Goal: Transaction & Acquisition: Purchase product/service

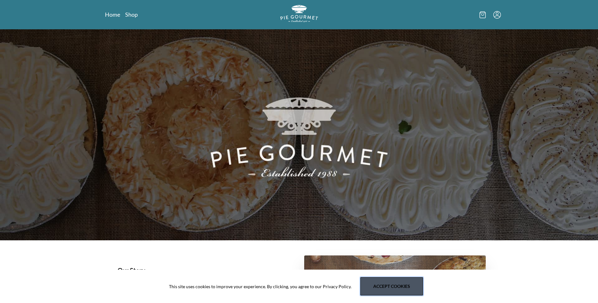
click at [391, 286] on button "Accept cookies" at bounding box center [391, 286] width 63 height 18
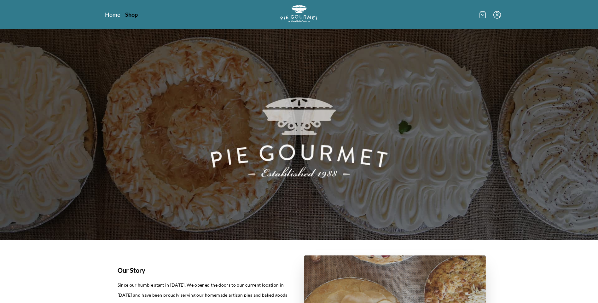
click at [128, 16] on link "Shop" at bounding box center [131, 15] width 13 height 8
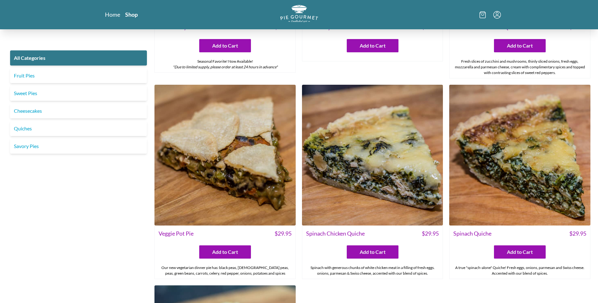
scroll to position [552, 0]
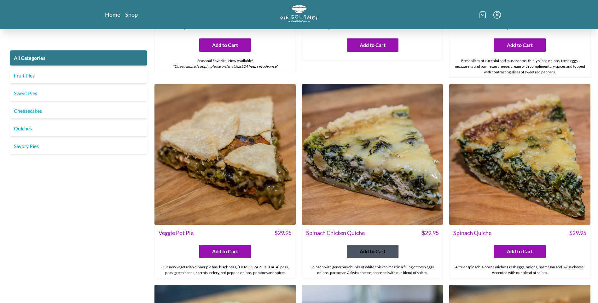
click at [379, 253] on span "Add to Cart" at bounding box center [373, 252] width 26 height 8
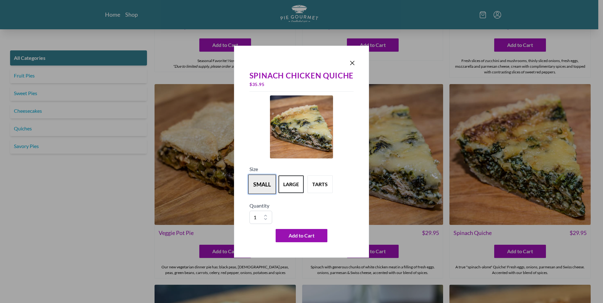
click at [256, 188] on button "small" at bounding box center [262, 185] width 28 height 20
click at [314, 234] on span "Add to Cart" at bounding box center [301, 236] width 26 height 8
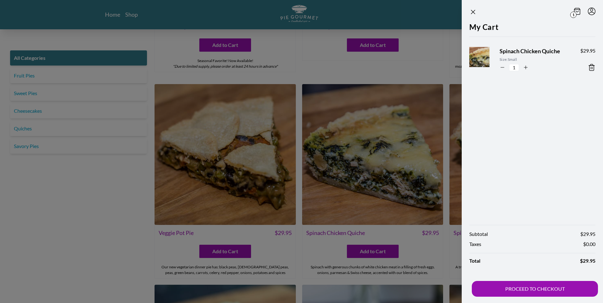
click at [416, 46] on div at bounding box center [301, 151] width 603 height 303
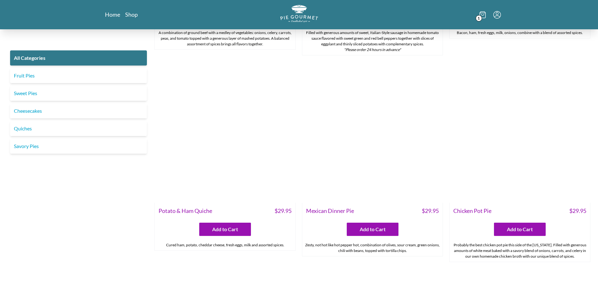
scroll to position [993, 0]
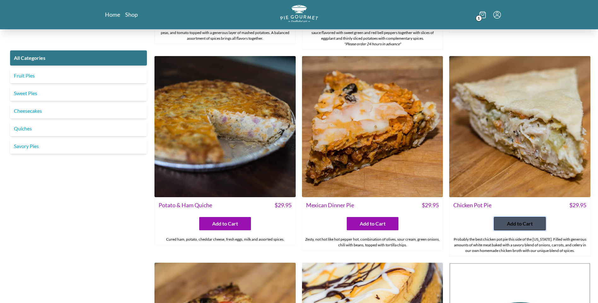
click at [527, 227] on span "Add to Cart" at bounding box center [520, 224] width 26 height 8
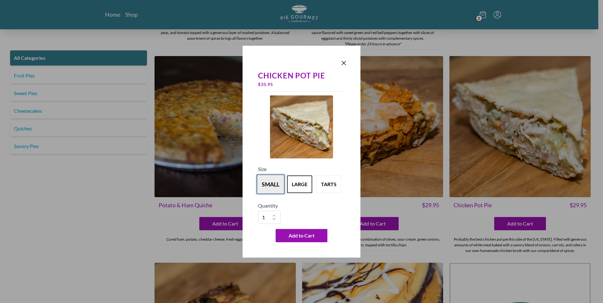
click at [272, 182] on button "small" at bounding box center [271, 185] width 28 height 20
click at [294, 239] on span "Add to Cart" at bounding box center [301, 236] width 26 height 8
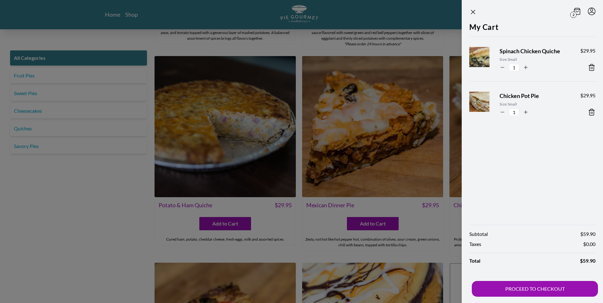
click at [446, 42] on section "2 My Cart Spinach Chicken Quiche Size: Small 1 $ 29.95 Chicken Pot Pie Size: Sm…" at bounding box center [521, 151] width 161 height 303
click at [453, 37] on section "2 My Cart Spinach Chicken Quiche Size: Small 1 $ 29.95 Chicken Pot Pie Size: Sm…" at bounding box center [521, 151] width 161 height 303
click at [110, 228] on div at bounding box center [301, 151] width 603 height 303
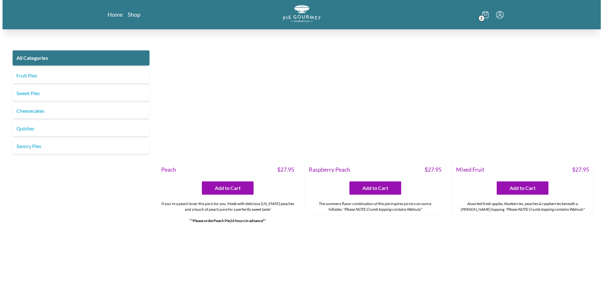
scroll to position [2222, 0]
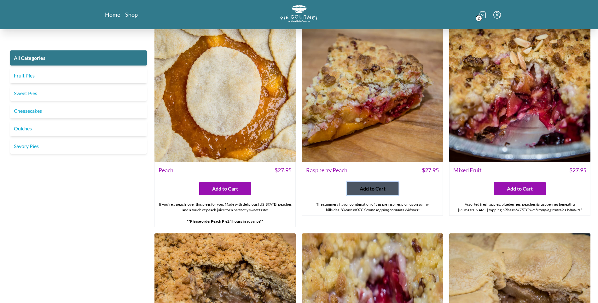
click at [368, 188] on span "Add to Cart" at bounding box center [373, 189] width 26 height 8
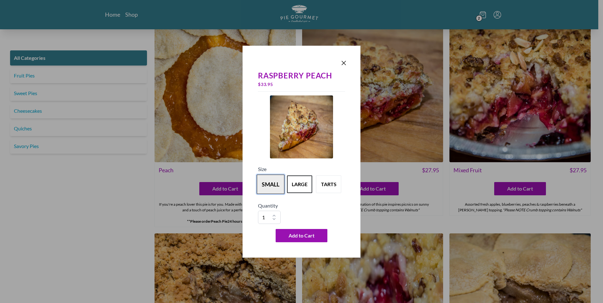
click at [273, 185] on button "small" at bounding box center [271, 185] width 28 height 20
click at [312, 237] on span "Add to Cart" at bounding box center [301, 236] width 26 height 8
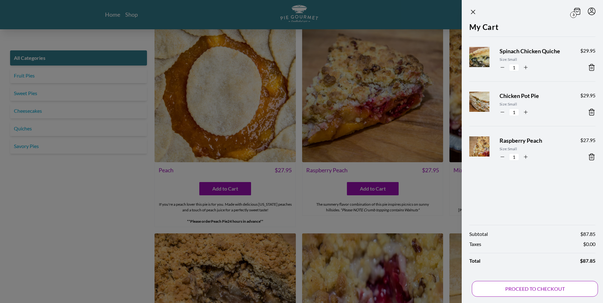
click at [544, 289] on button "PROCEED TO CHECKOUT" at bounding box center [534, 289] width 126 height 16
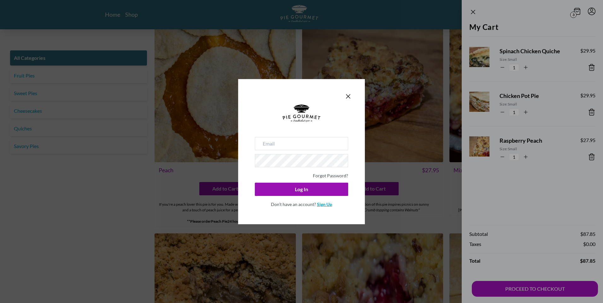
click at [322, 205] on link "Sign Up" at bounding box center [324, 204] width 15 height 5
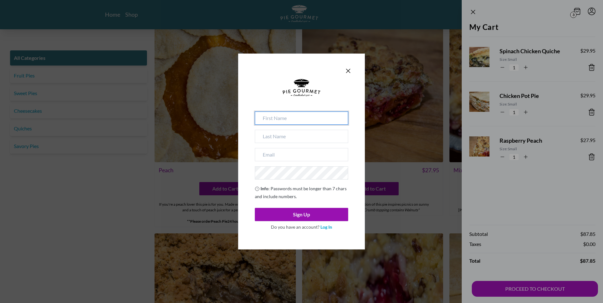
click at [277, 120] on input at bounding box center [301, 118] width 93 height 13
type input "[PERSON_NAME]"
click at [304, 137] on input at bounding box center [301, 136] width 93 height 13
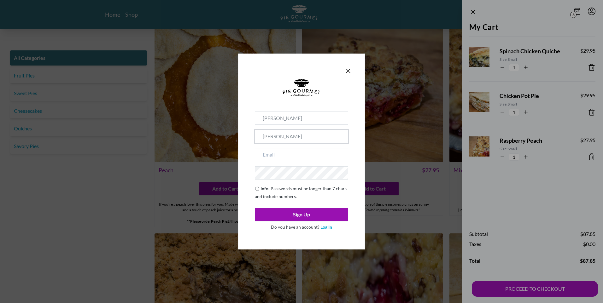
type input "[PERSON_NAME]"
click at [301, 158] on input "email" at bounding box center [301, 154] width 93 height 13
type input "[EMAIL_ADDRESS][DOMAIN_NAME]"
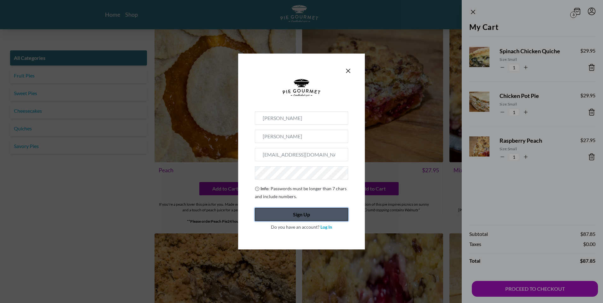
click at [299, 215] on button "Sign Up" at bounding box center [301, 214] width 93 height 13
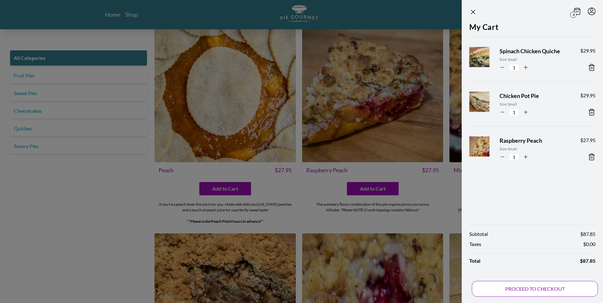
click at [541, 287] on button "PROCEED TO CHECKOUT" at bounding box center [534, 289] width 126 height 16
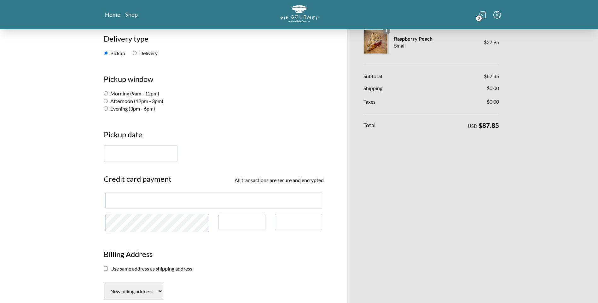
scroll to position [95, 0]
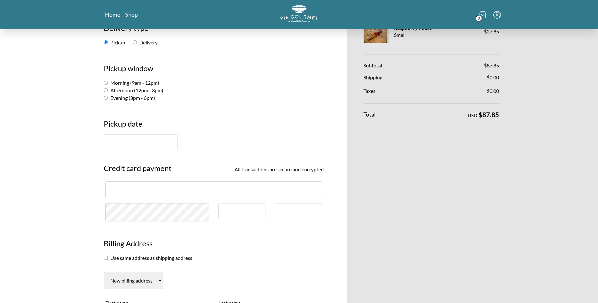
click at [122, 140] on input "text" at bounding box center [141, 143] width 74 height 17
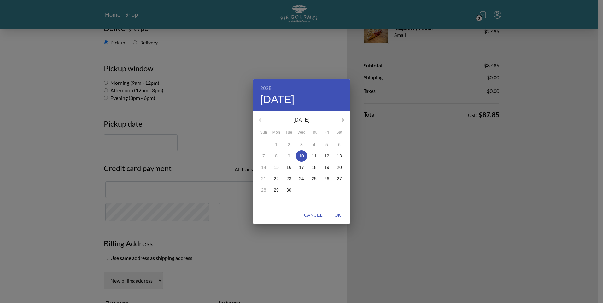
click at [302, 158] on p "10" at bounding box center [301, 156] width 5 height 6
click at [301, 155] on p "10" at bounding box center [301, 156] width 5 height 6
click at [339, 215] on span "OK" at bounding box center [337, 215] width 15 height 8
type input "[DATE]"
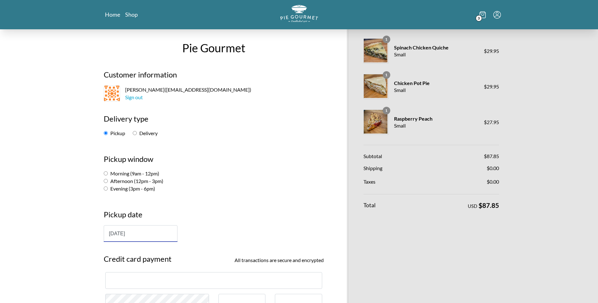
scroll to position [0, 0]
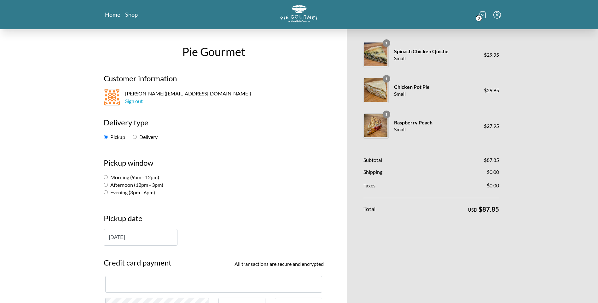
click at [107, 192] on input "Evening (3pm - 6pm)" at bounding box center [106, 192] width 4 height 4
radio input "true"
